Goal: Task Accomplishment & Management: Manage account settings

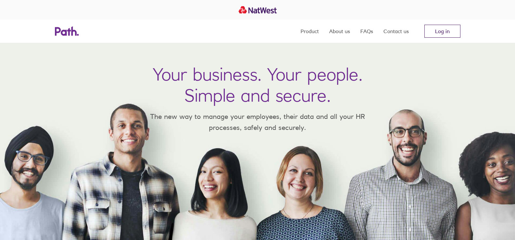
click at [459, 29] on link "Log in" at bounding box center [443, 31] width 36 height 13
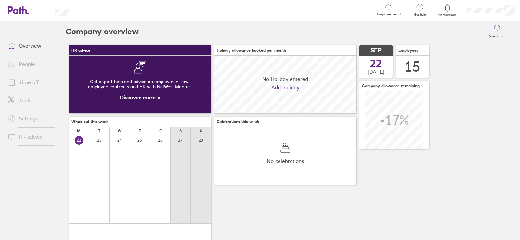
scroll to position [58, 142]
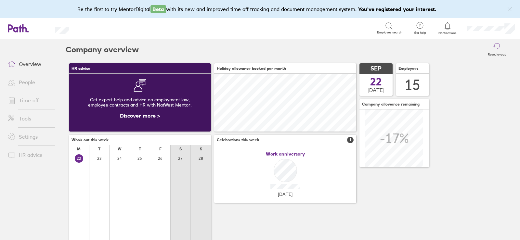
click at [27, 82] on link "People" at bounding box center [29, 82] width 52 height 13
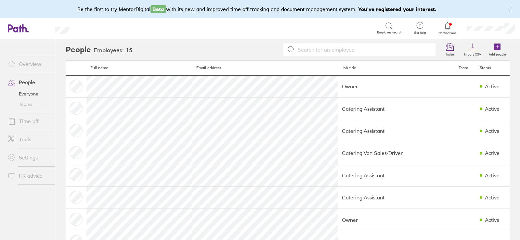
click at [27, 106] on link "Teams" at bounding box center [29, 104] width 52 height 10
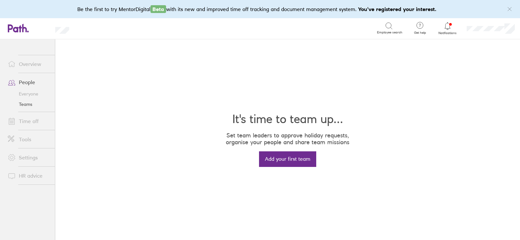
click at [28, 83] on link "People" at bounding box center [29, 82] width 52 height 13
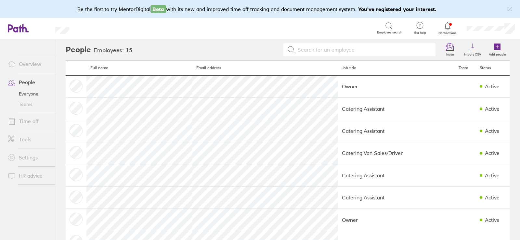
click at [33, 120] on link "Time off" at bounding box center [29, 121] width 52 height 13
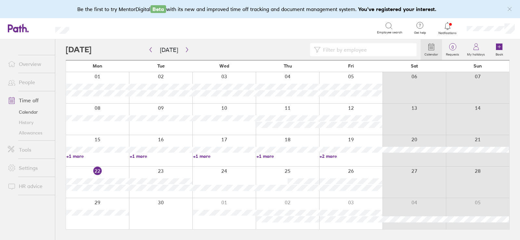
click at [70, 155] on link "+1 more" at bounding box center [97, 157] width 63 height 6
click at [157, 213] on div at bounding box center [160, 213] width 63 height 31
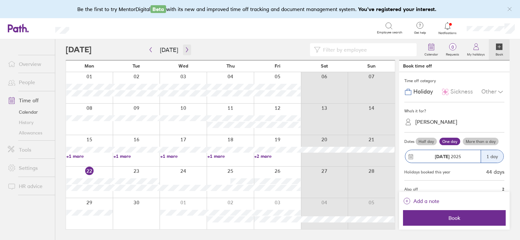
click at [187, 47] on icon "button" at bounding box center [187, 49] width 5 height 5
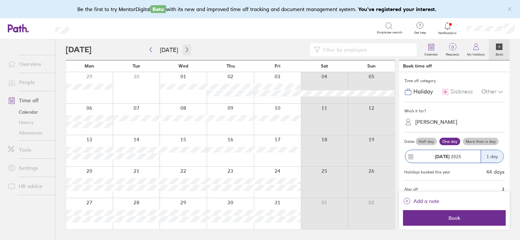
click at [187, 50] on icon "button" at bounding box center [187, 49] width 5 height 5
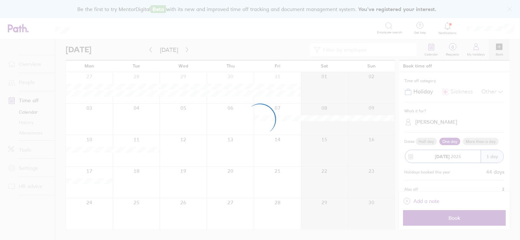
click at [186, 49] on div at bounding box center [260, 120] width 520 height 240
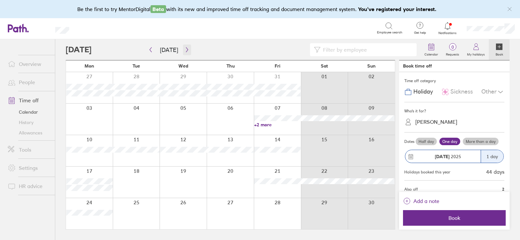
click at [185, 48] on icon "button" at bounding box center [187, 49] width 5 height 5
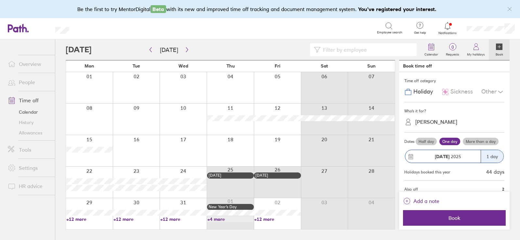
click at [510, 10] on icon "link" at bounding box center [509, 9] width 5 height 5
